Goal: Task Accomplishment & Management: Complete application form

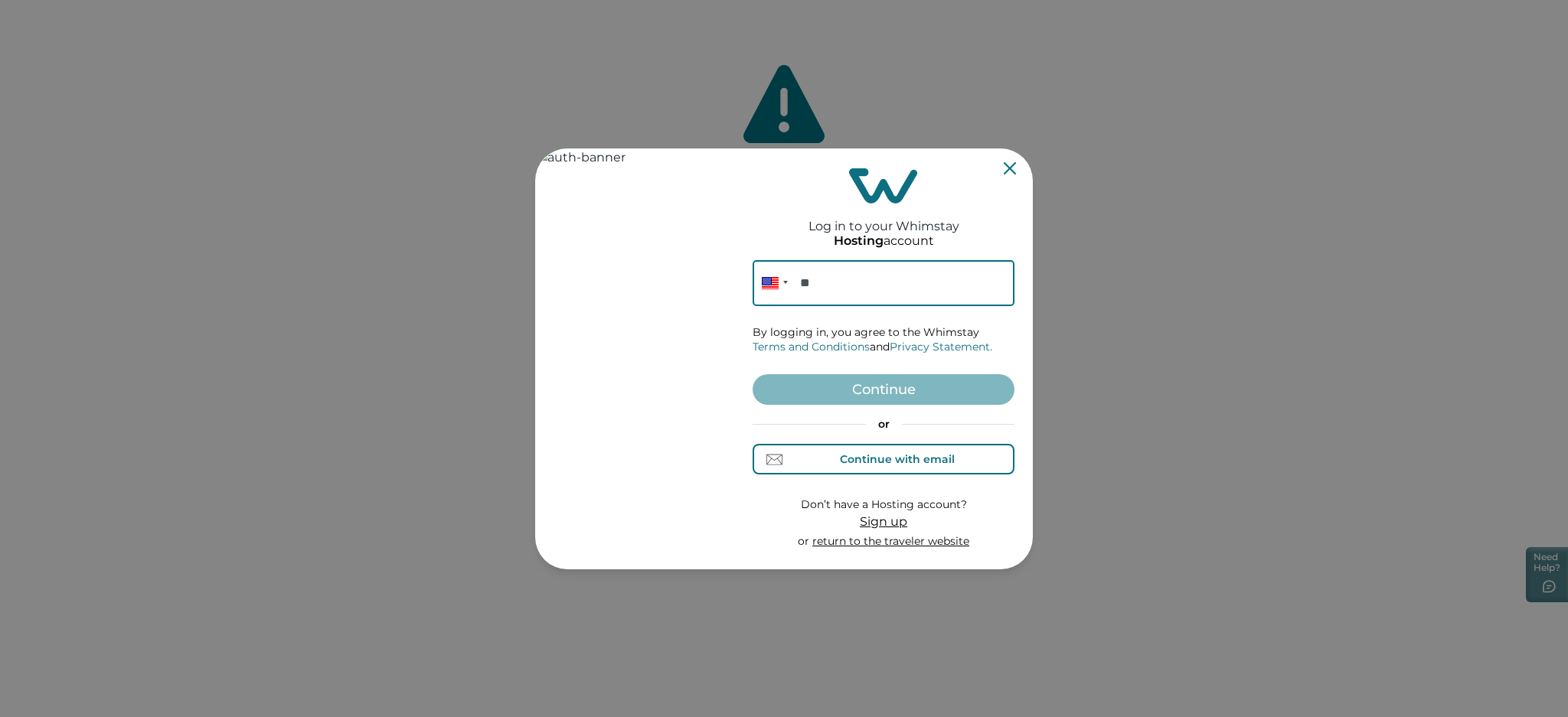
click at [882, 461] on div "Continue with email" at bounding box center [898, 459] width 115 height 12
click at [864, 286] on input at bounding box center [883, 284] width 262 height 46
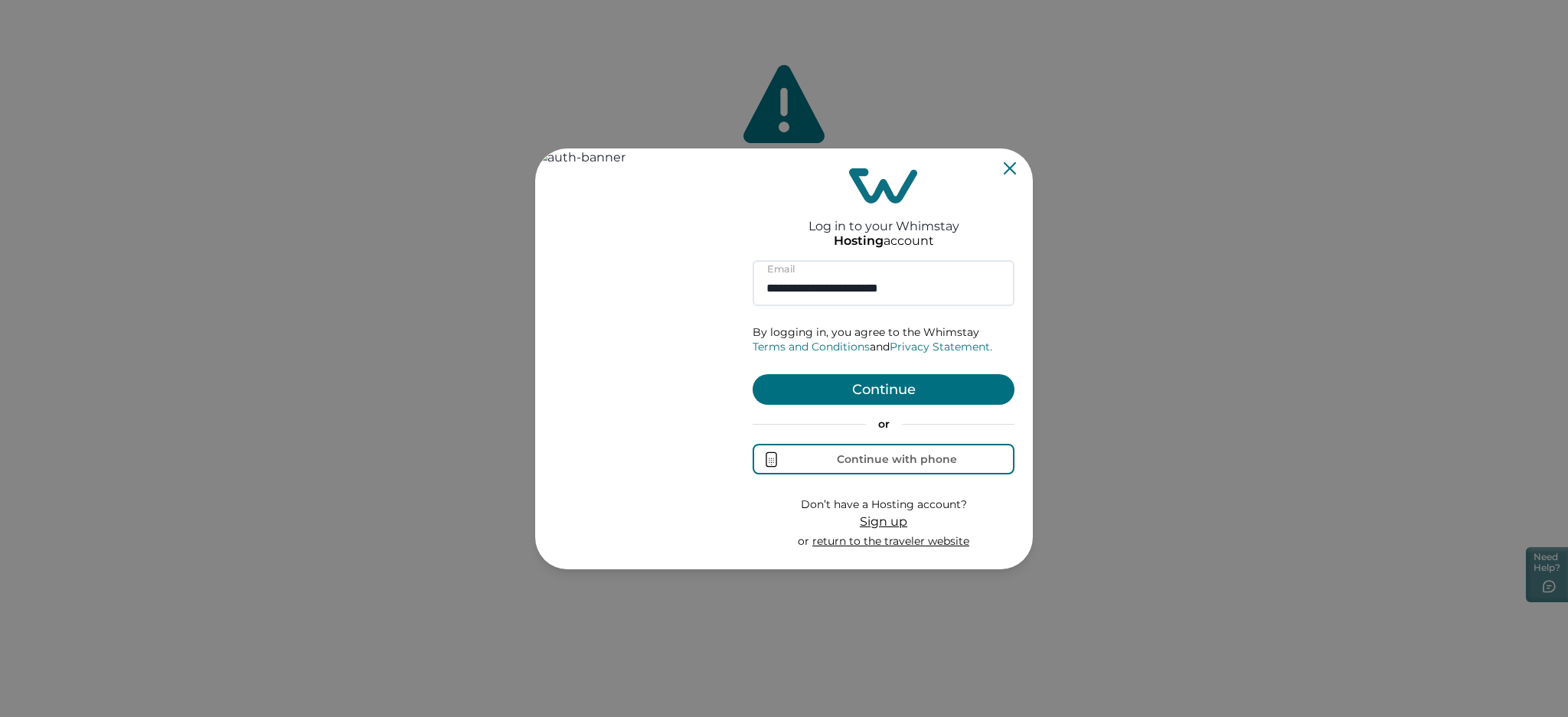
type input "**********"
click at [875, 397] on button "Continue" at bounding box center [883, 390] width 262 height 31
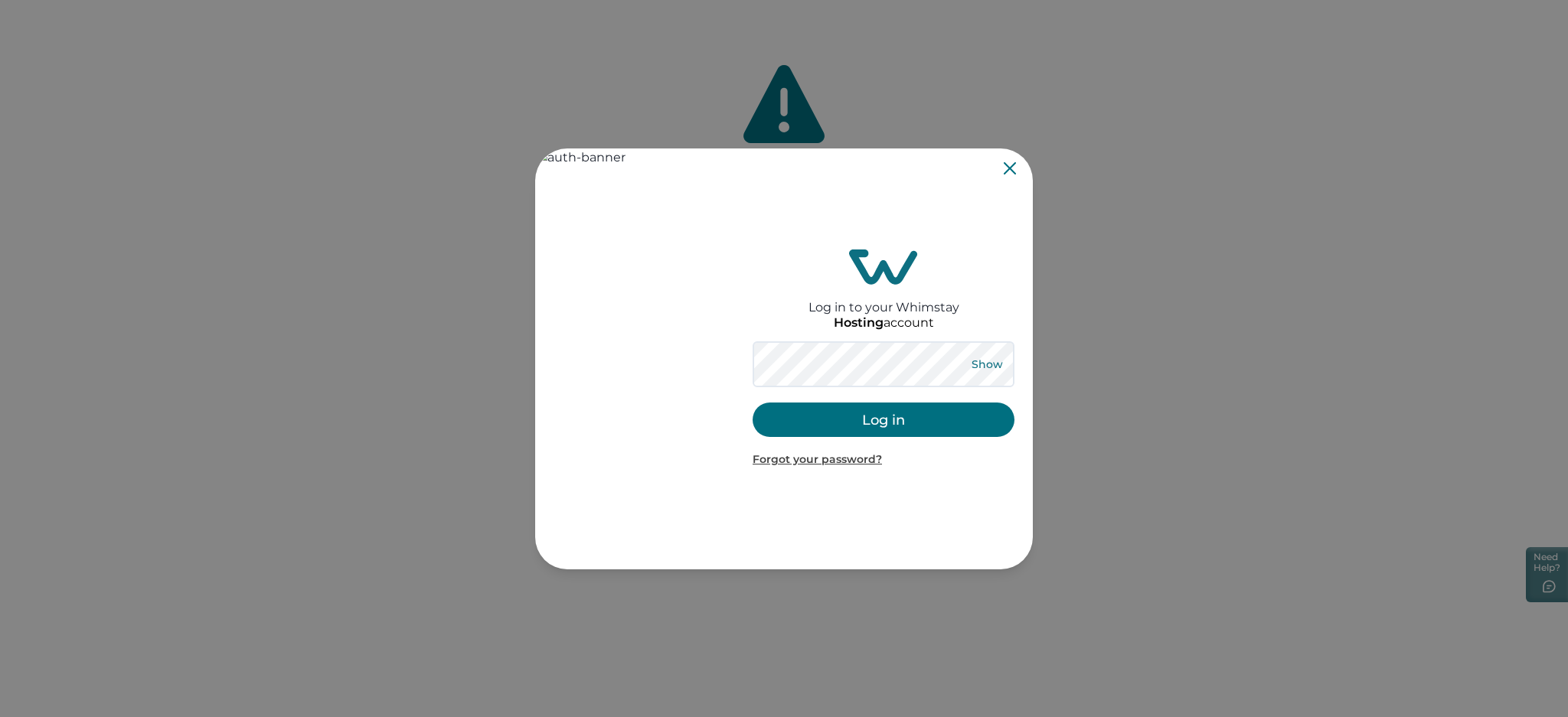
click at [992, 353] on button "Show" at bounding box center [987, 364] width 55 height 21
click at [858, 425] on button "Log in" at bounding box center [883, 420] width 262 height 34
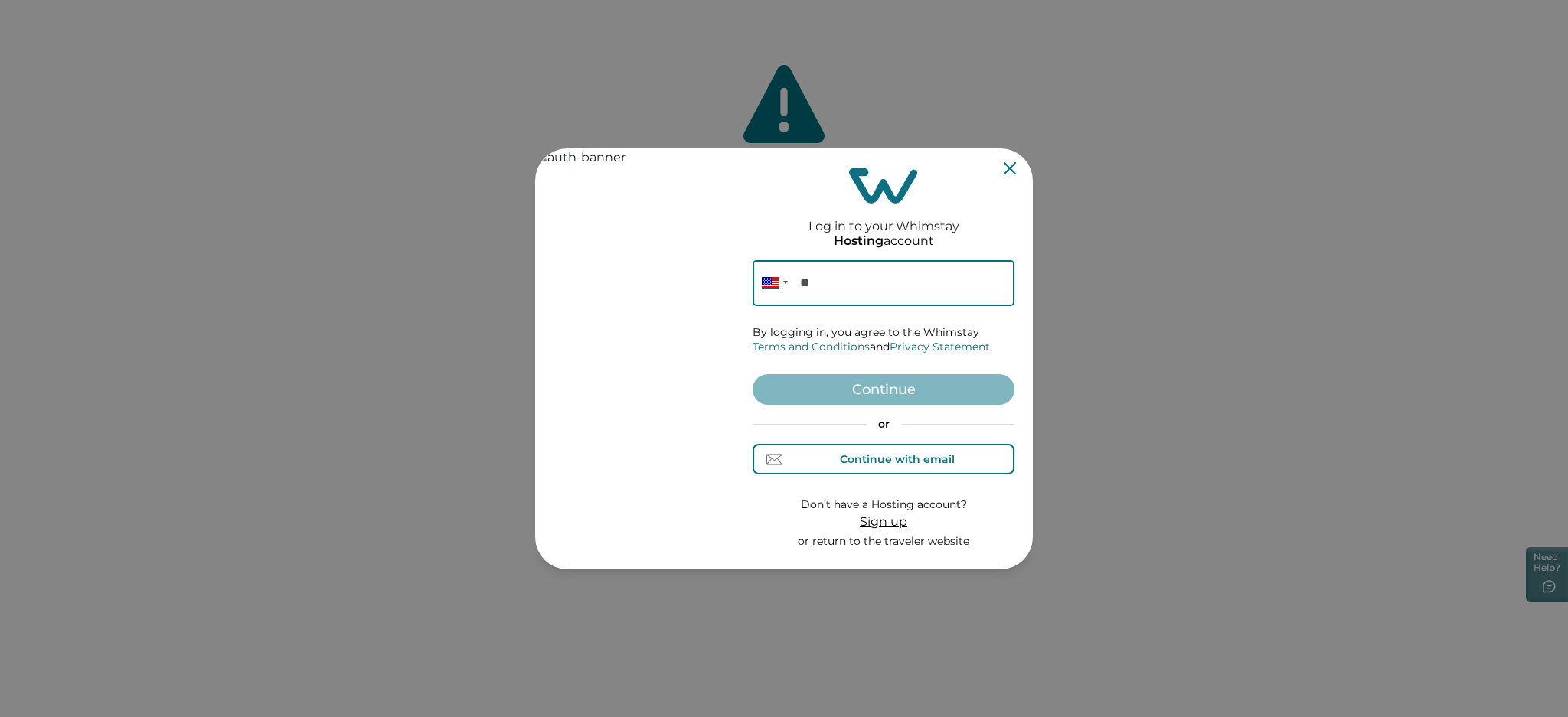
click at [840, 464] on div "Continue with email" at bounding box center [898, 459] width 115 height 12
click at [815, 280] on input at bounding box center [883, 284] width 262 height 46
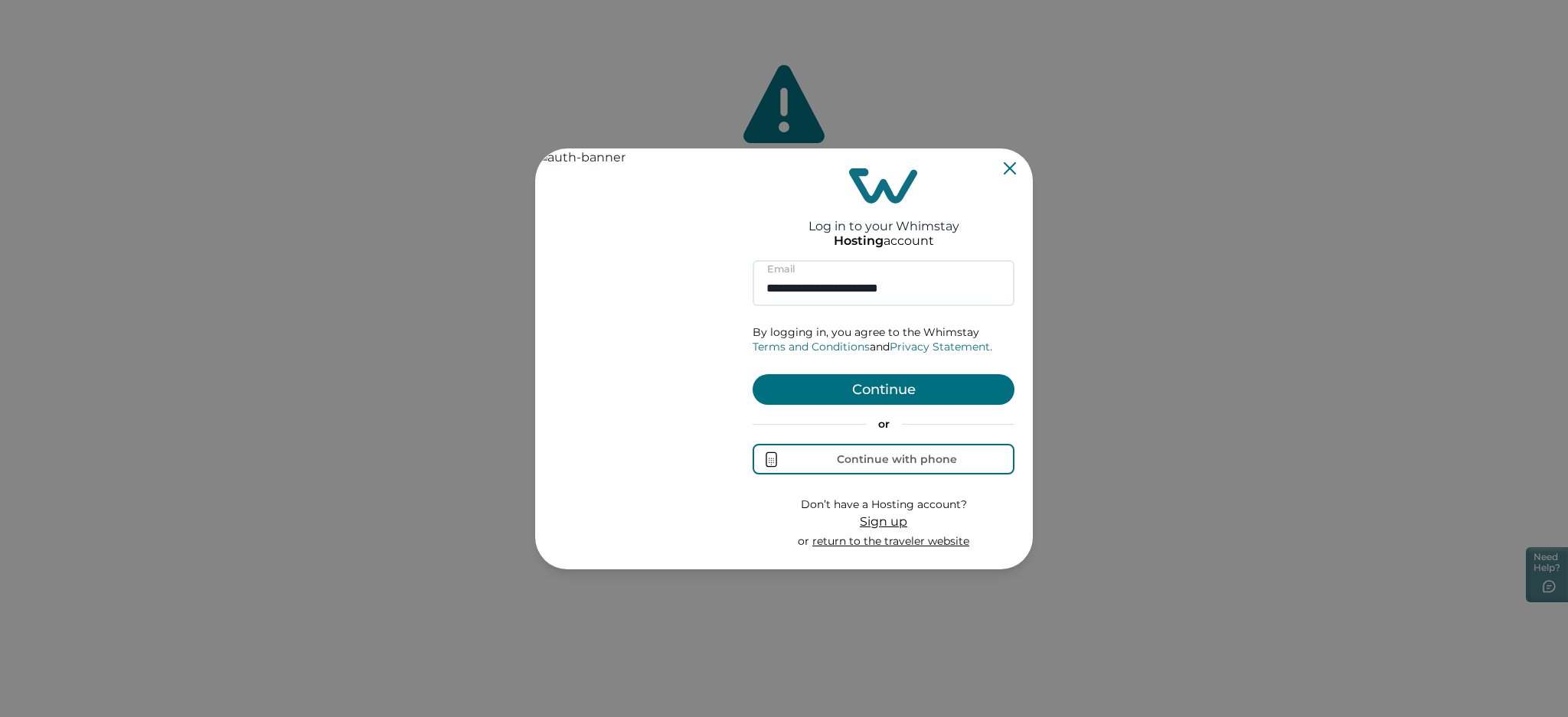
type input "**********"
click at [914, 383] on button "Continue" at bounding box center [883, 390] width 262 height 31
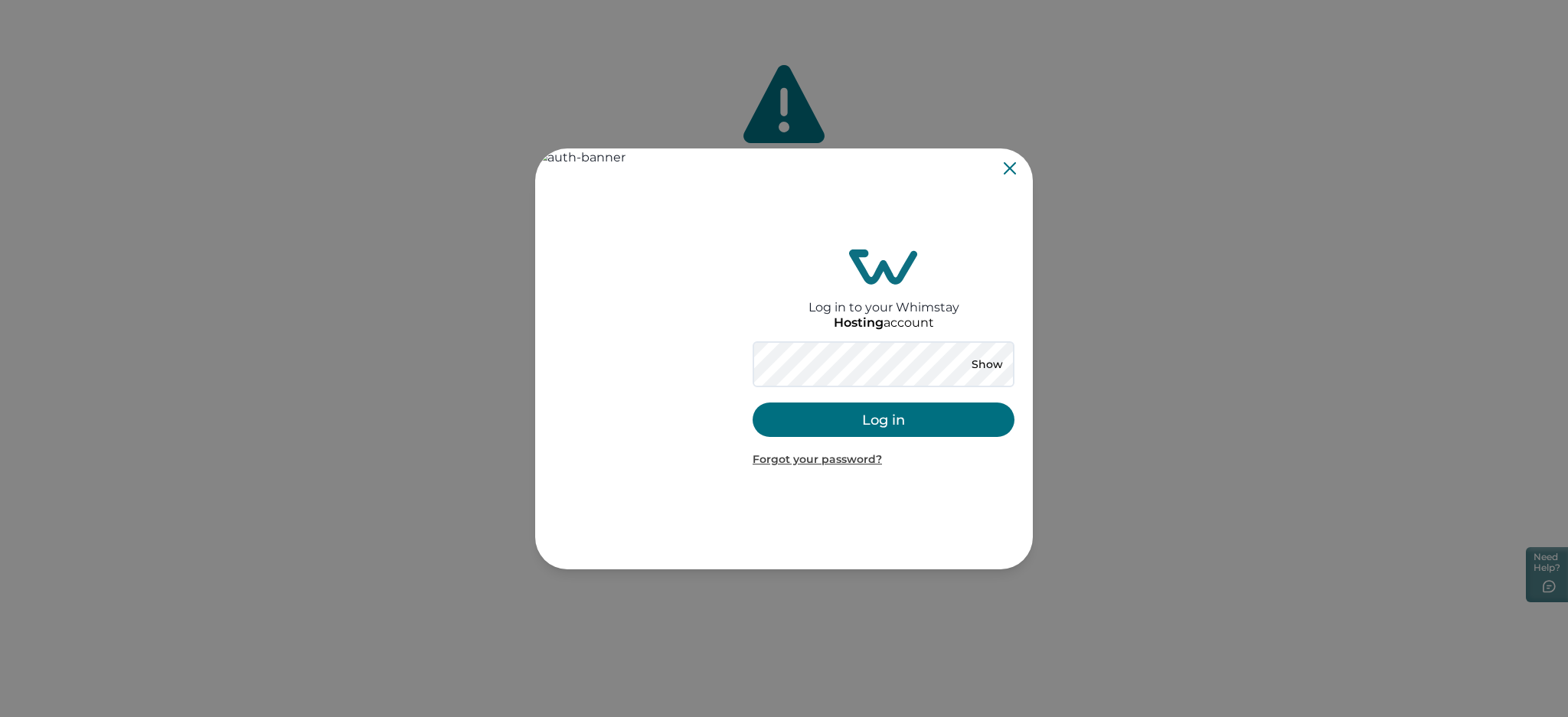
click at [901, 419] on button "Log in" at bounding box center [883, 420] width 262 height 34
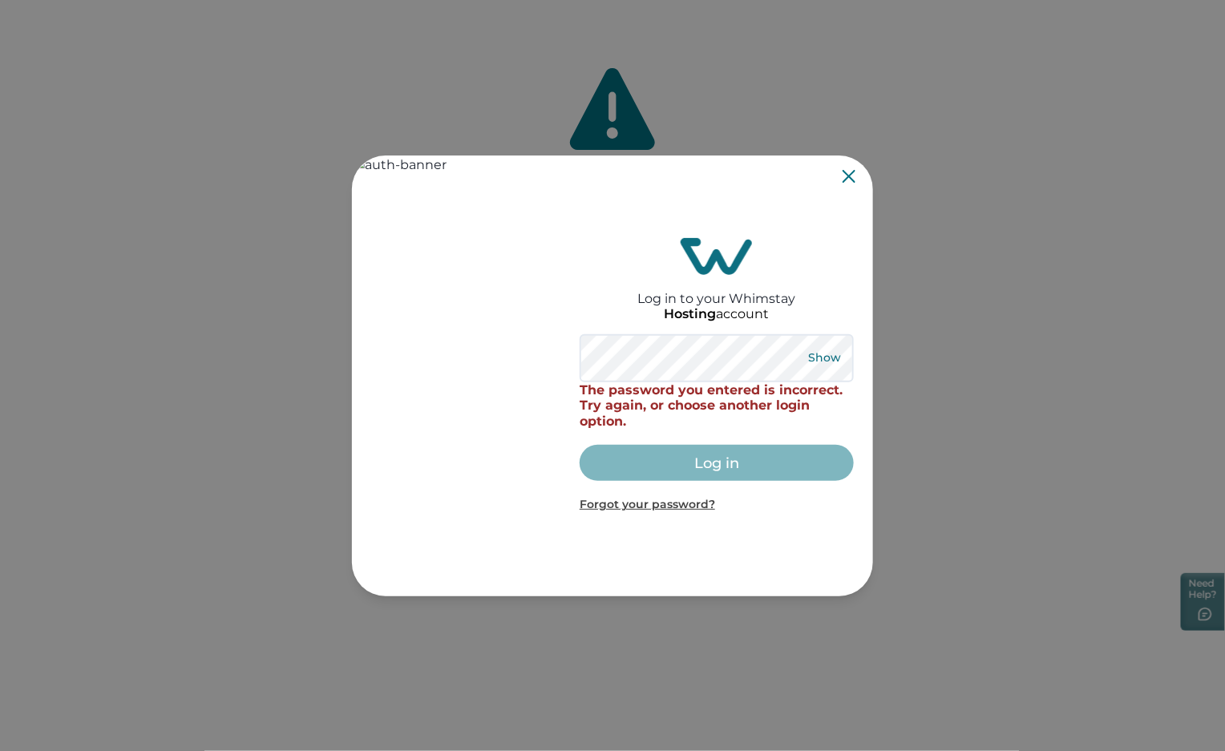
click at [838, 358] on button "Show" at bounding box center [825, 358] width 58 height 22
click at [838, 358] on button "Hide" at bounding box center [825, 358] width 53 height 22
click at [822, 357] on button "Show" at bounding box center [825, 358] width 58 height 22
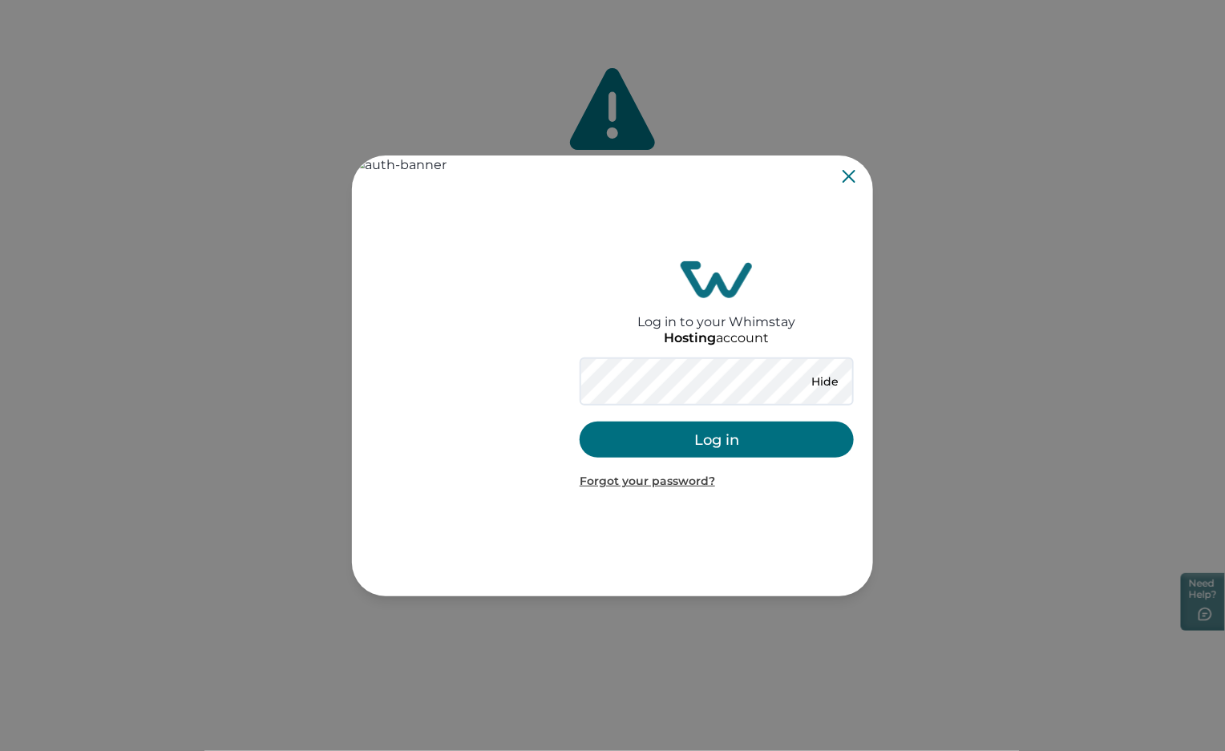
click at [743, 450] on button "Log in" at bounding box center [717, 440] width 274 height 36
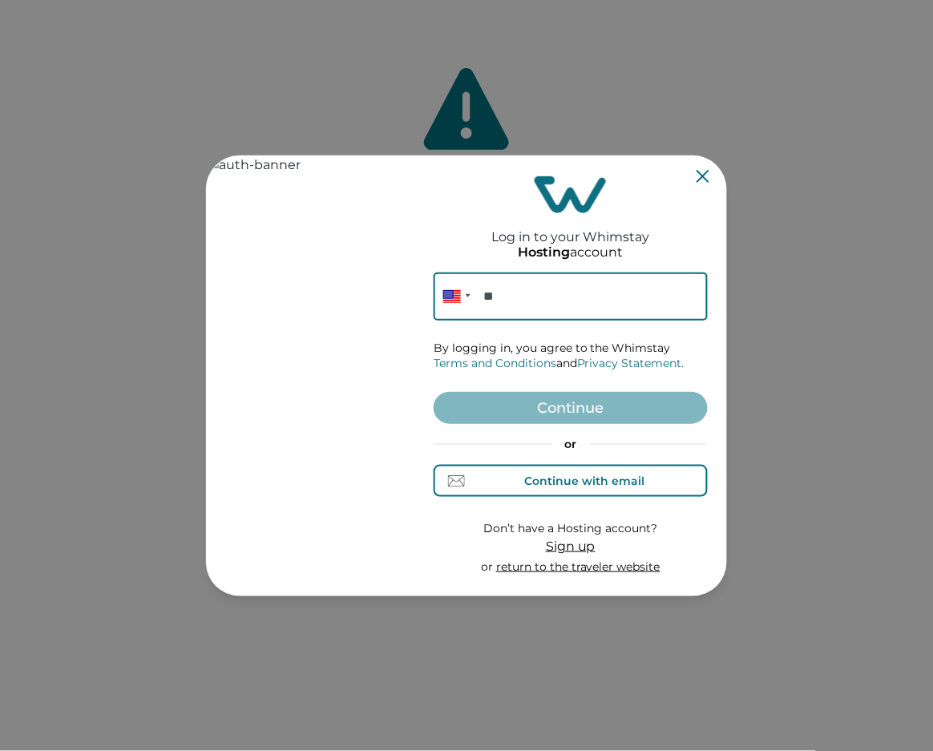
click at [650, 478] on button "Continue with email" at bounding box center [571, 481] width 274 height 32
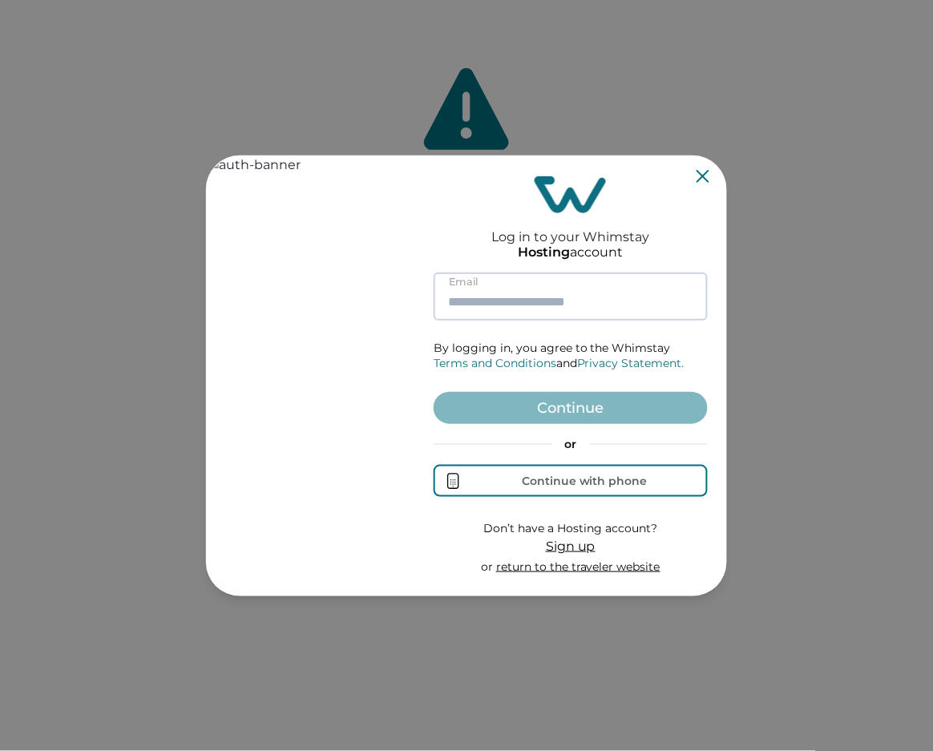
click at [575, 289] on input at bounding box center [571, 297] width 274 height 48
click at [498, 298] on input at bounding box center [571, 297] width 274 height 48
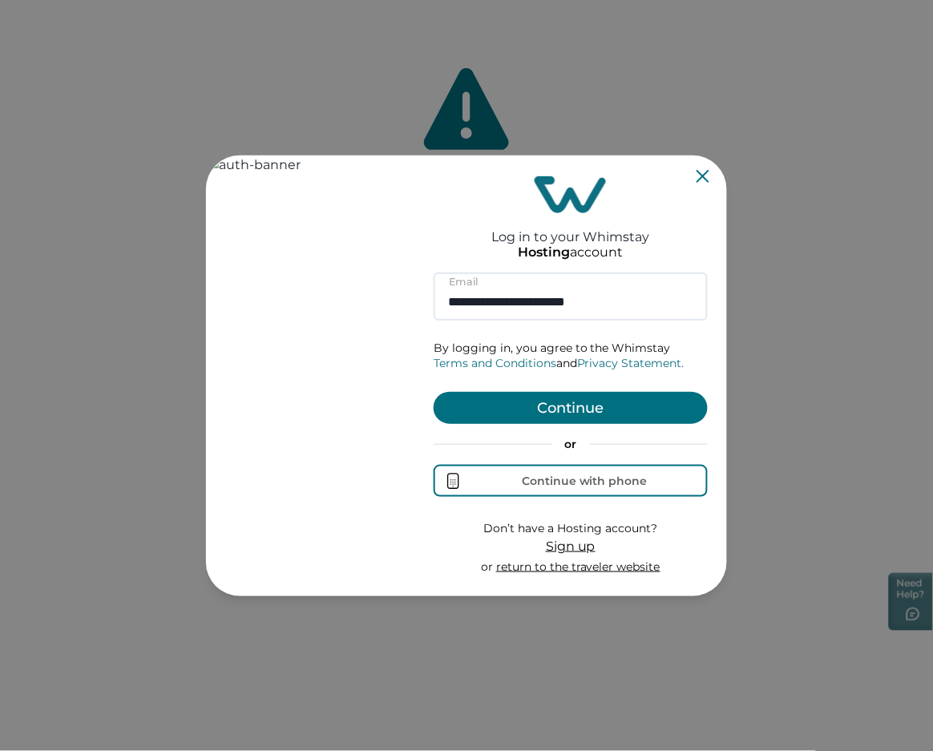
type input "**********"
click at [567, 414] on button "Continue" at bounding box center [571, 408] width 274 height 32
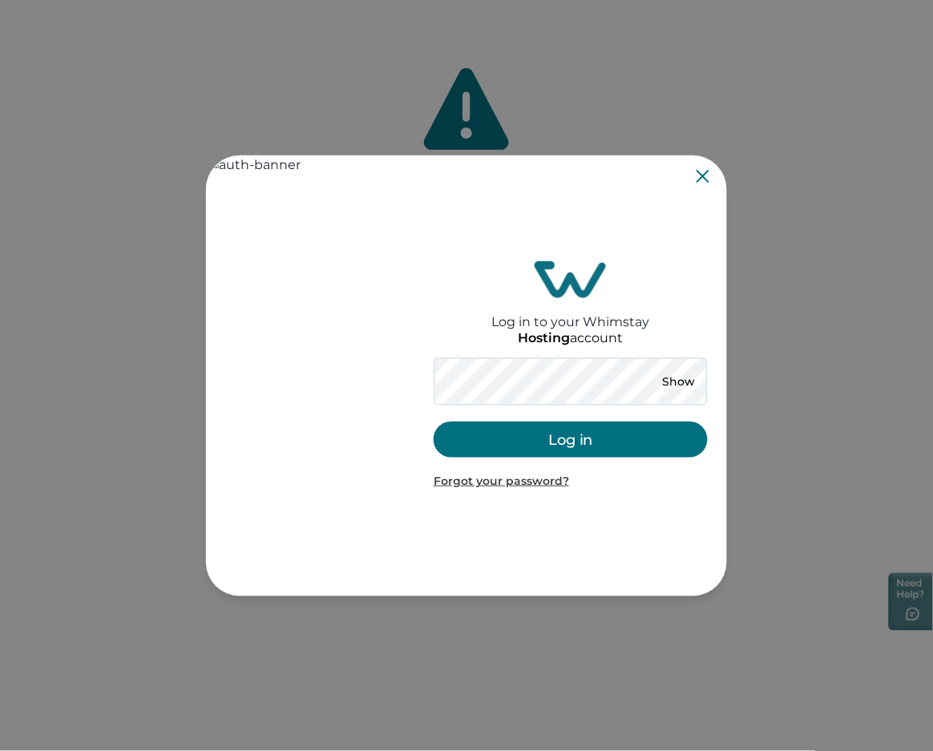
click at [618, 443] on button "Log in" at bounding box center [571, 440] width 274 height 36
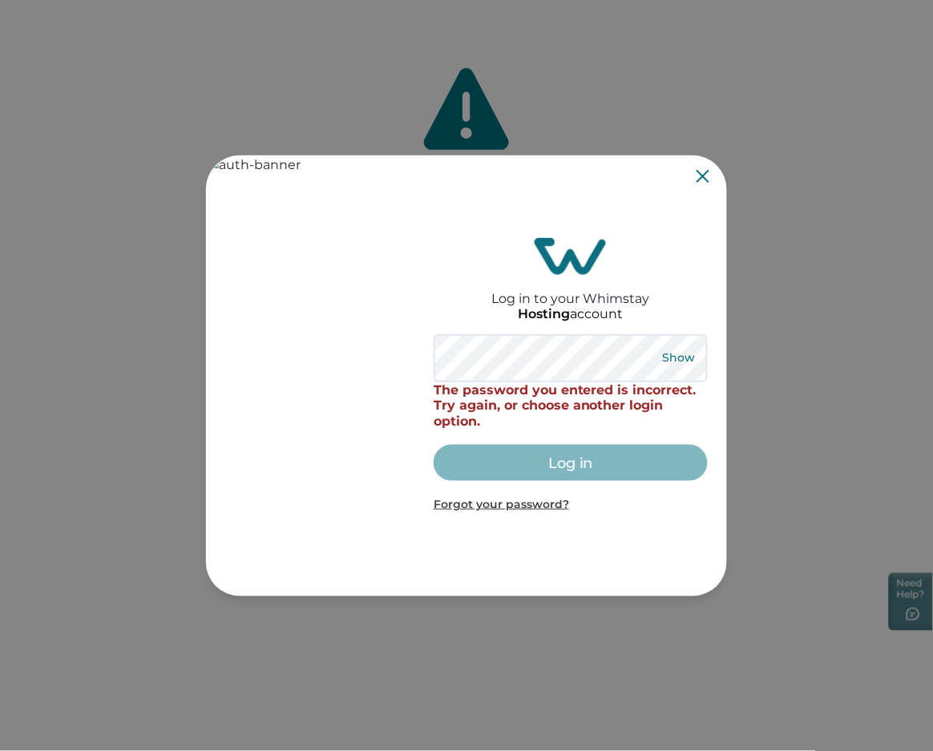
click at [684, 358] on button "Show" at bounding box center [679, 358] width 58 height 22
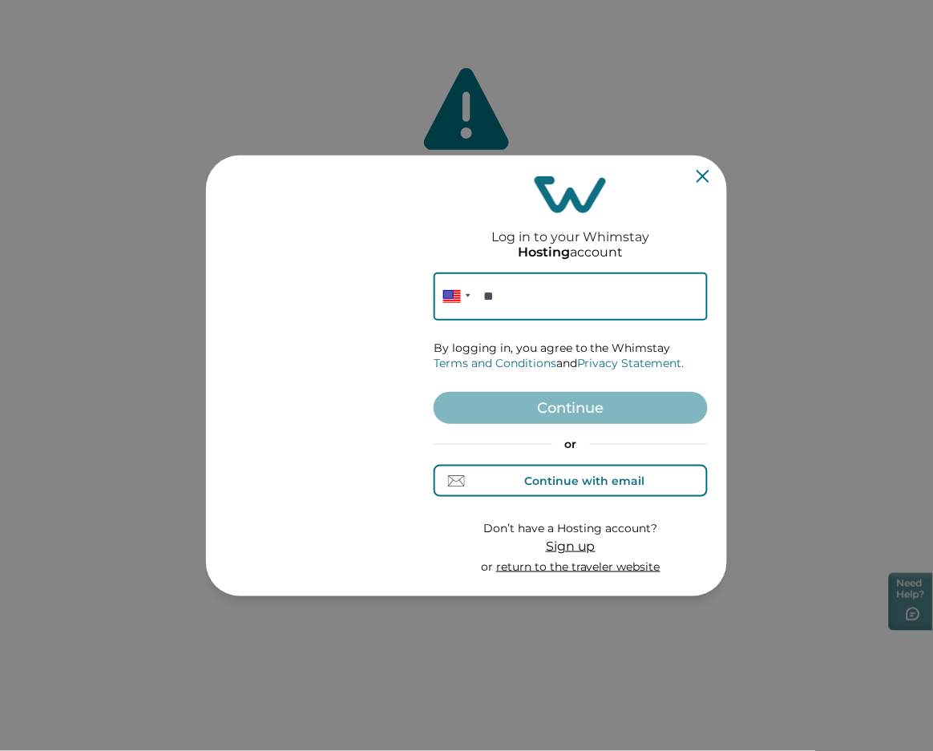
click at [554, 485] on div "Continue with email" at bounding box center [585, 481] width 120 height 13
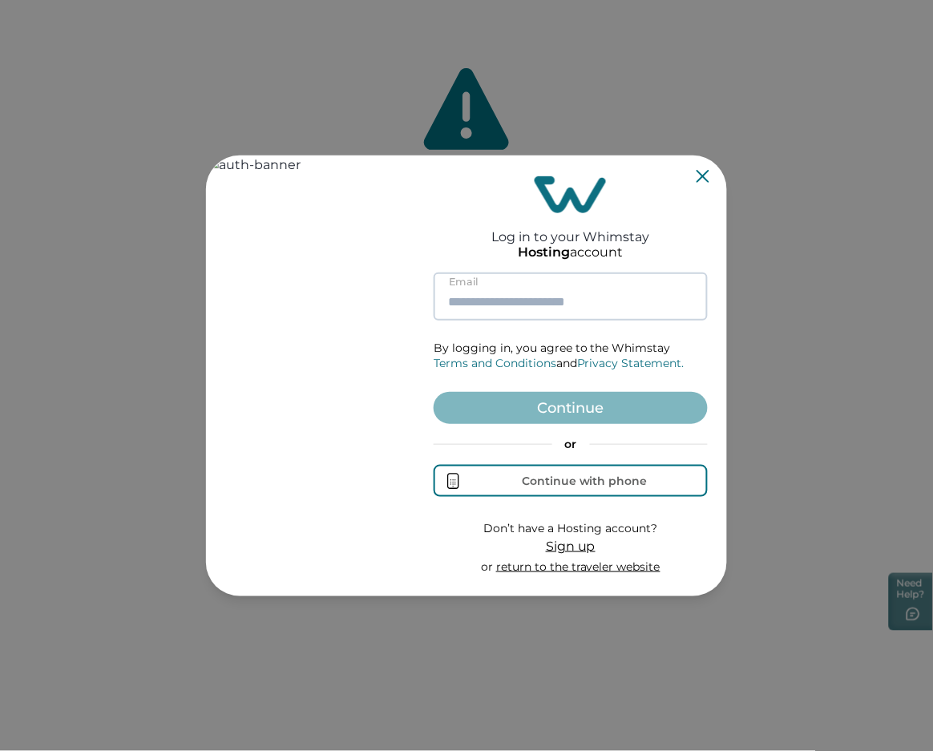
click at [512, 309] on input at bounding box center [571, 297] width 274 height 48
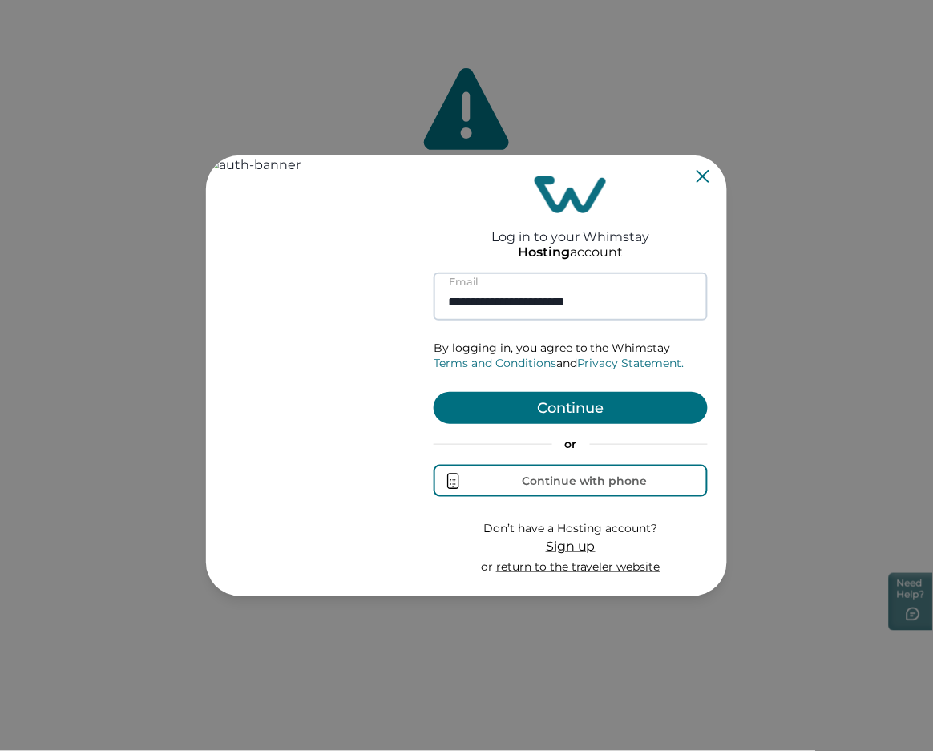
type input "**********"
click at [434, 392] on button "Continue" at bounding box center [571, 408] width 274 height 32
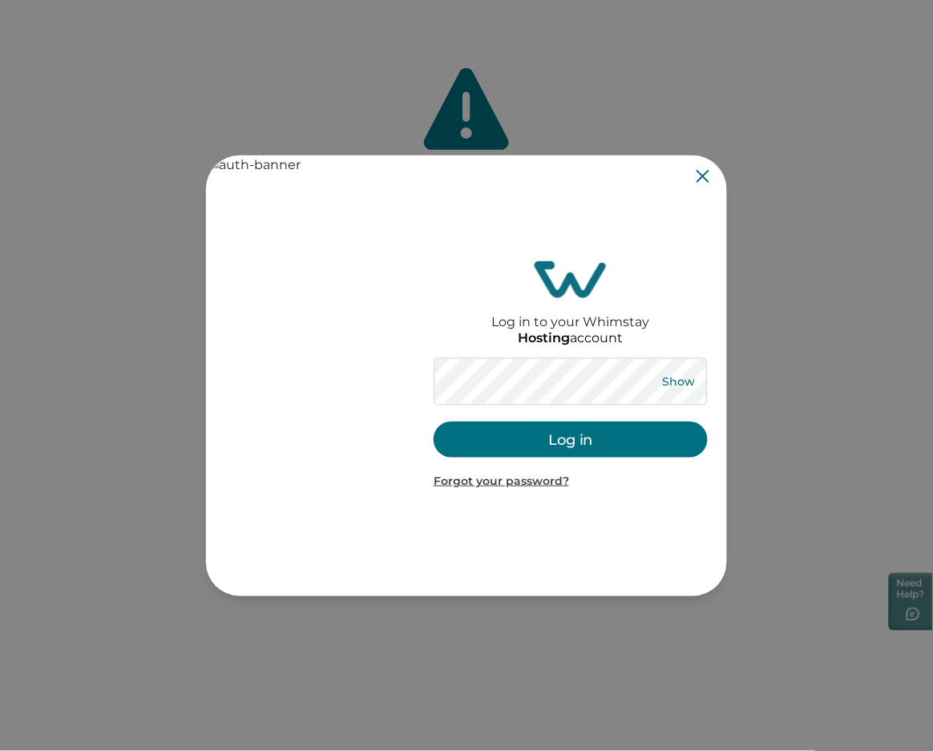
click at [667, 374] on button "Show" at bounding box center [679, 381] width 58 height 22
click at [556, 444] on button "Log in" at bounding box center [571, 440] width 274 height 36
